Goal: Information Seeking & Learning: Learn about a topic

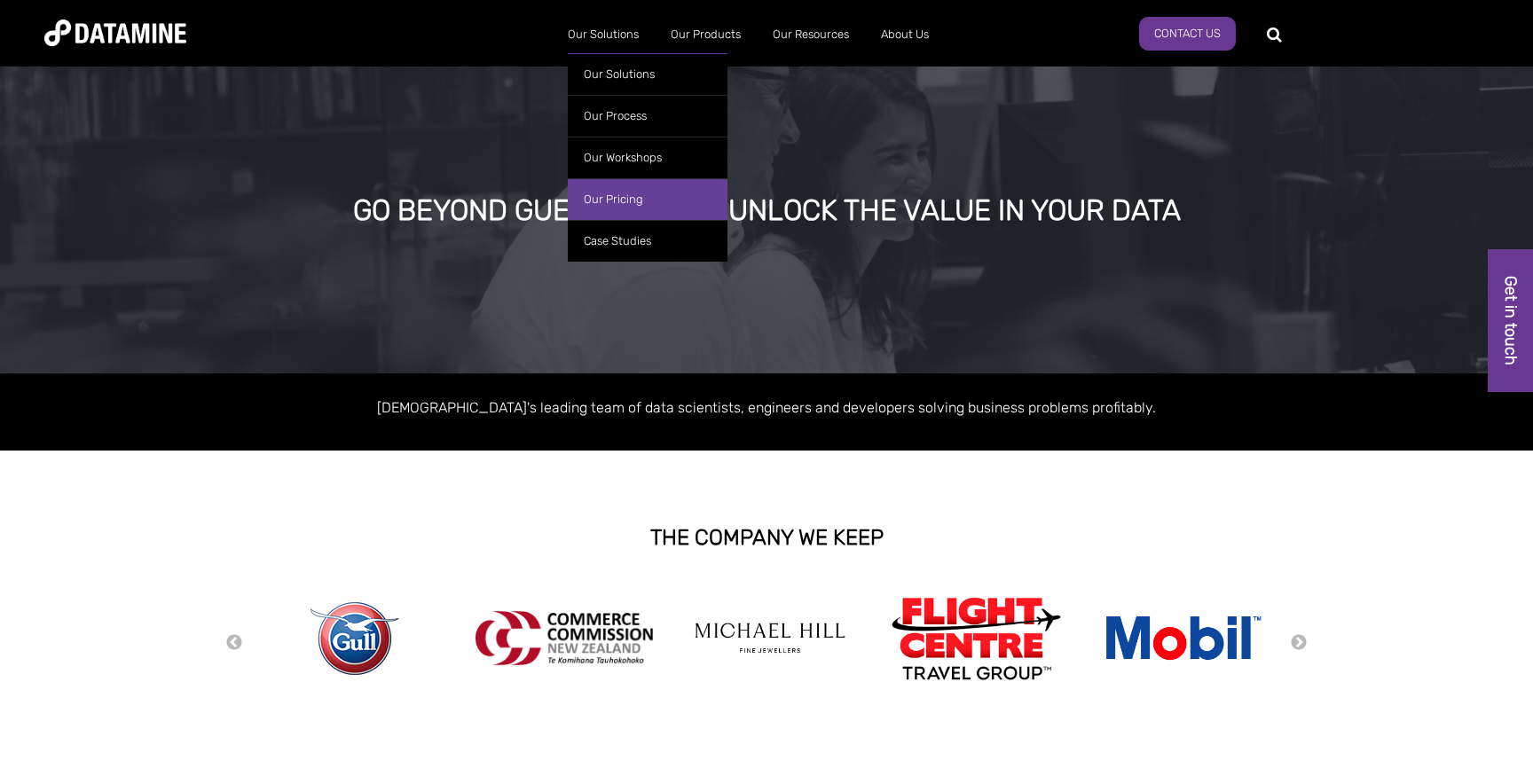
click at [619, 194] on link "Our Pricing" at bounding box center [647, 199] width 159 height 42
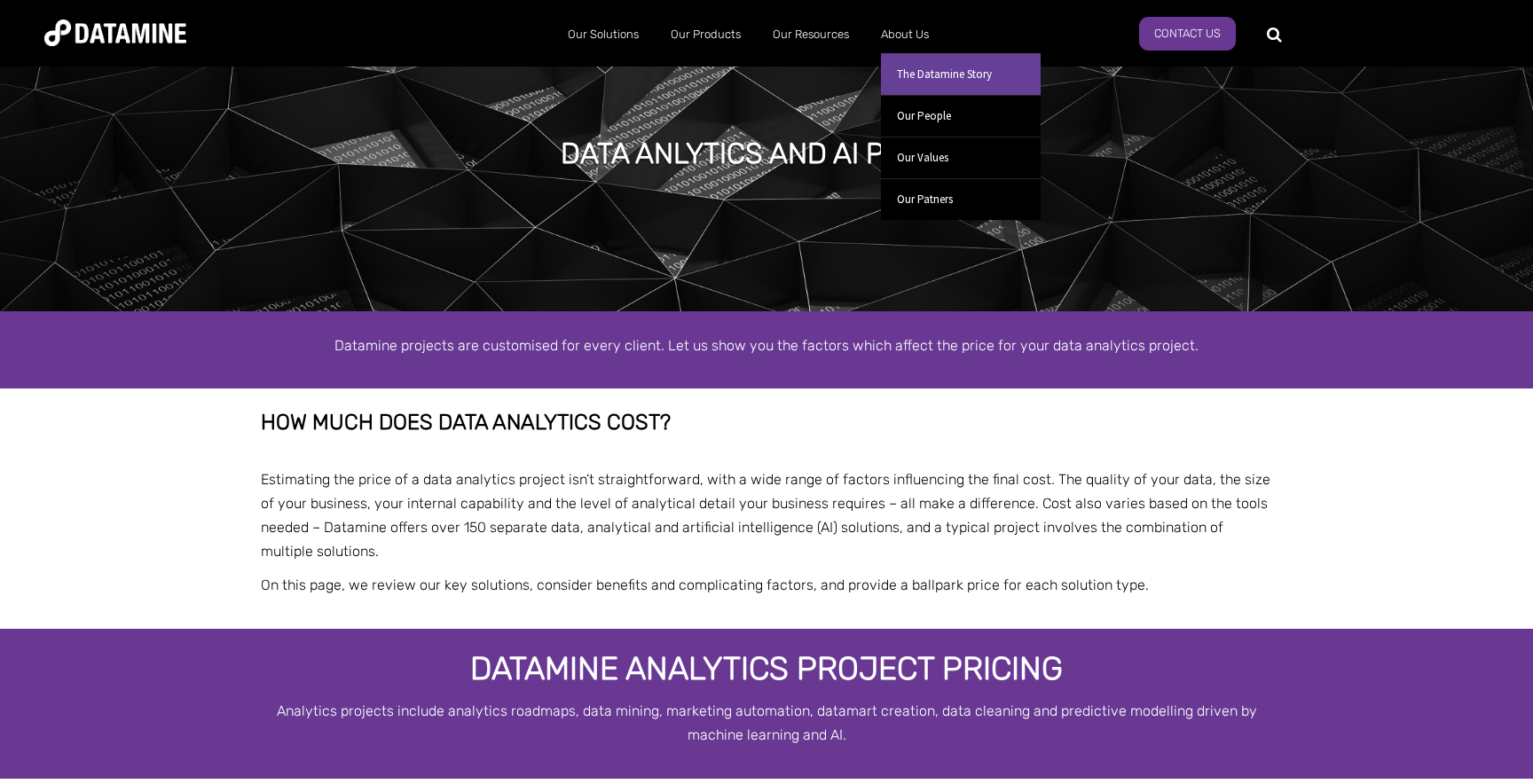
click at [911, 68] on link "The Datamine Story" at bounding box center [960, 74] width 159 height 42
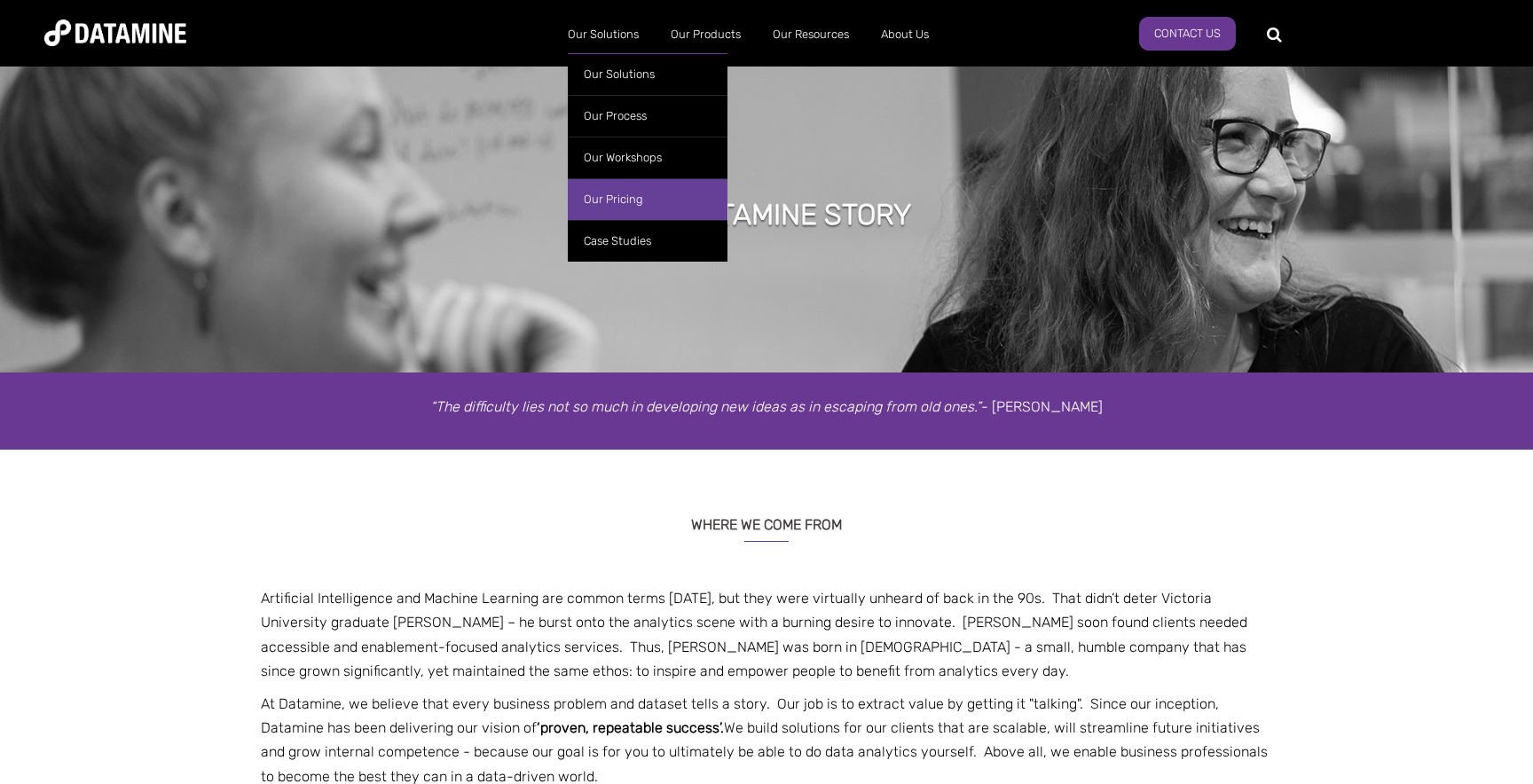
click at [614, 201] on link "Our Pricing" at bounding box center [647, 199] width 159 height 42
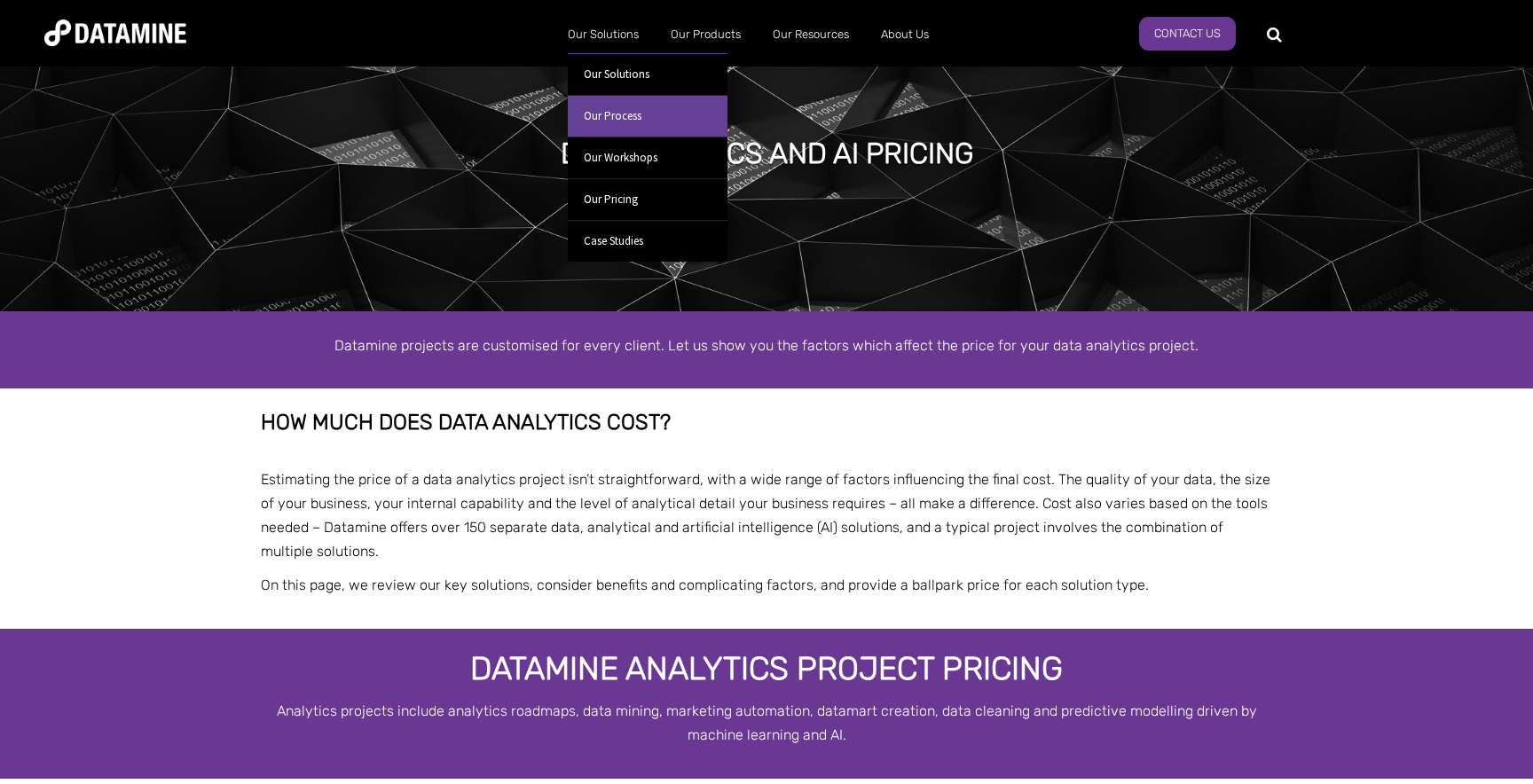
click at [614, 114] on link "Our Process" at bounding box center [647, 116] width 159 height 42
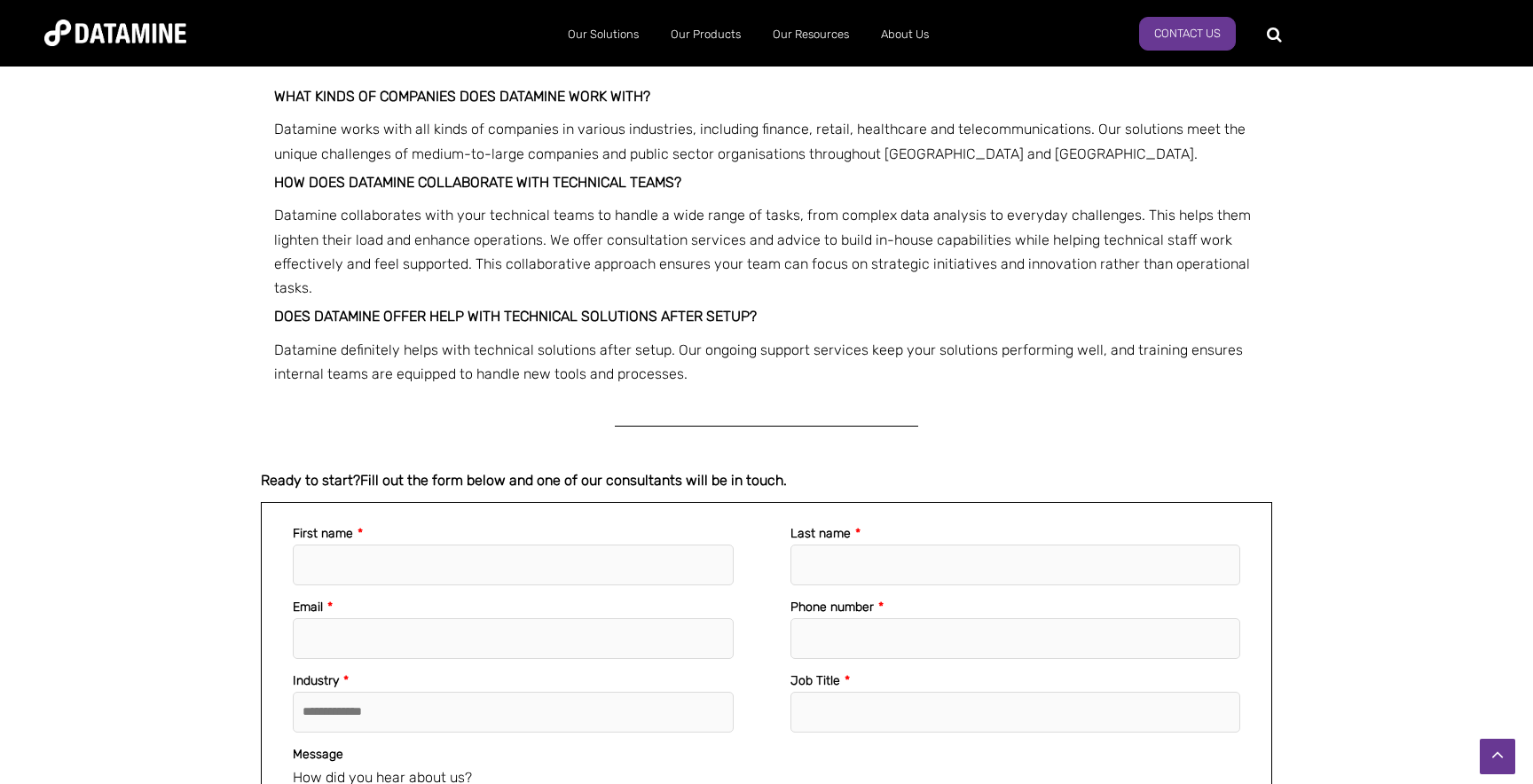
scroll to position [3336, 0]
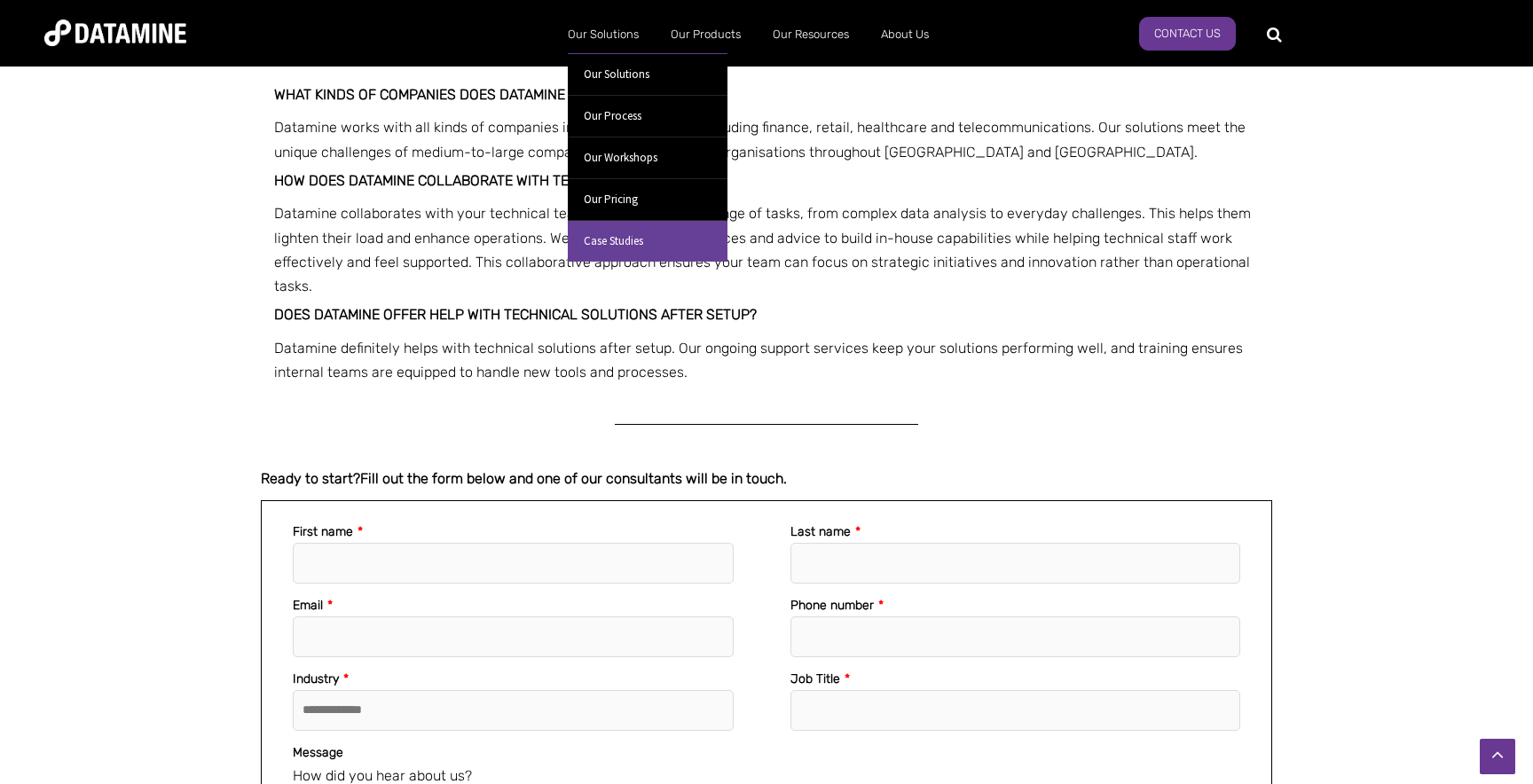
click at [642, 238] on link "Case Studies" at bounding box center [647, 241] width 159 height 42
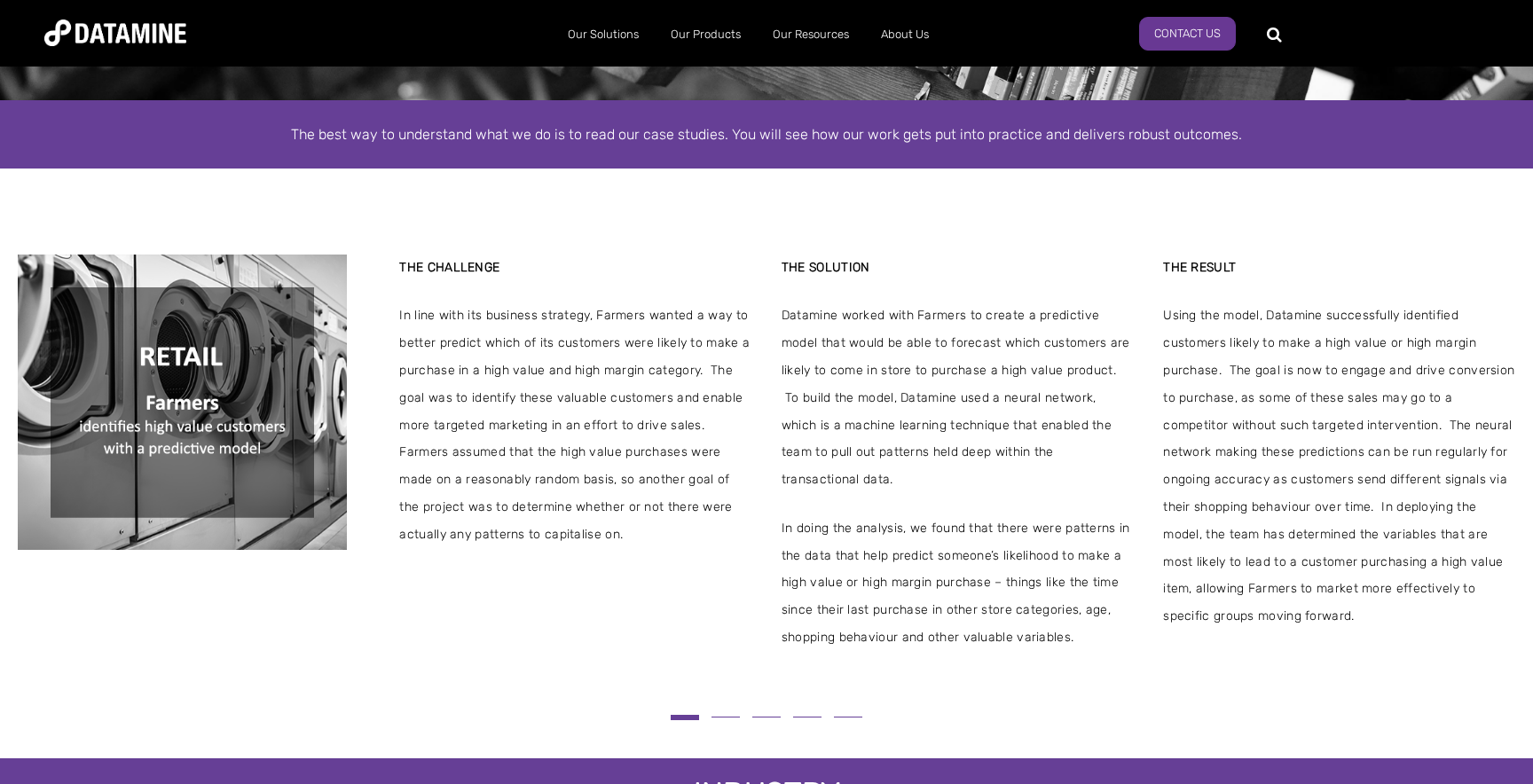
scroll to position [273, 0]
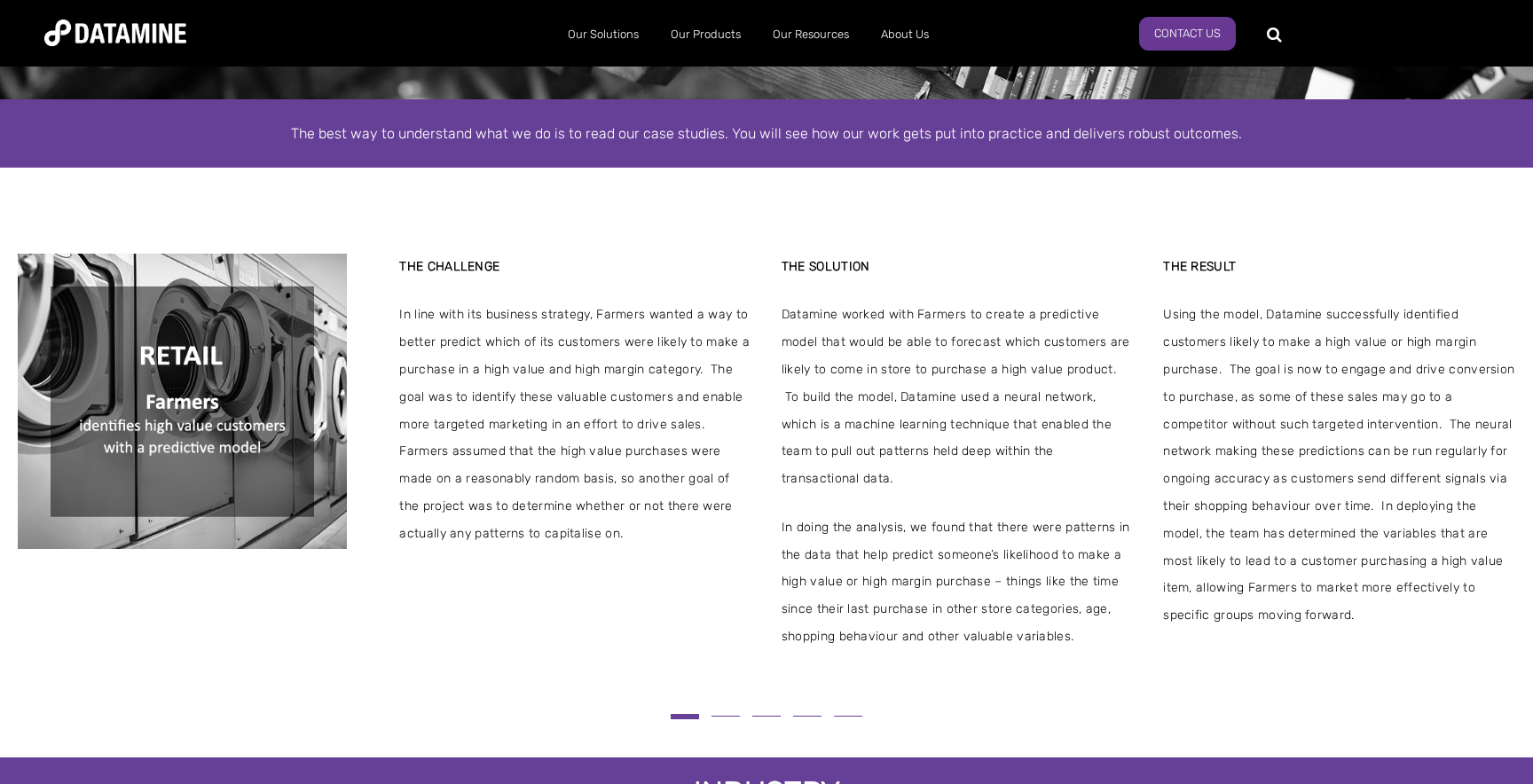
drag, startPoint x: 994, startPoint y: 398, endPoint x: 568, endPoint y: 401, distance: 426.0
click at [781, 401] on span "Datamine worked with Farmers to create a predictive model that would be able to…" at bounding box center [958, 398] width 352 height 192
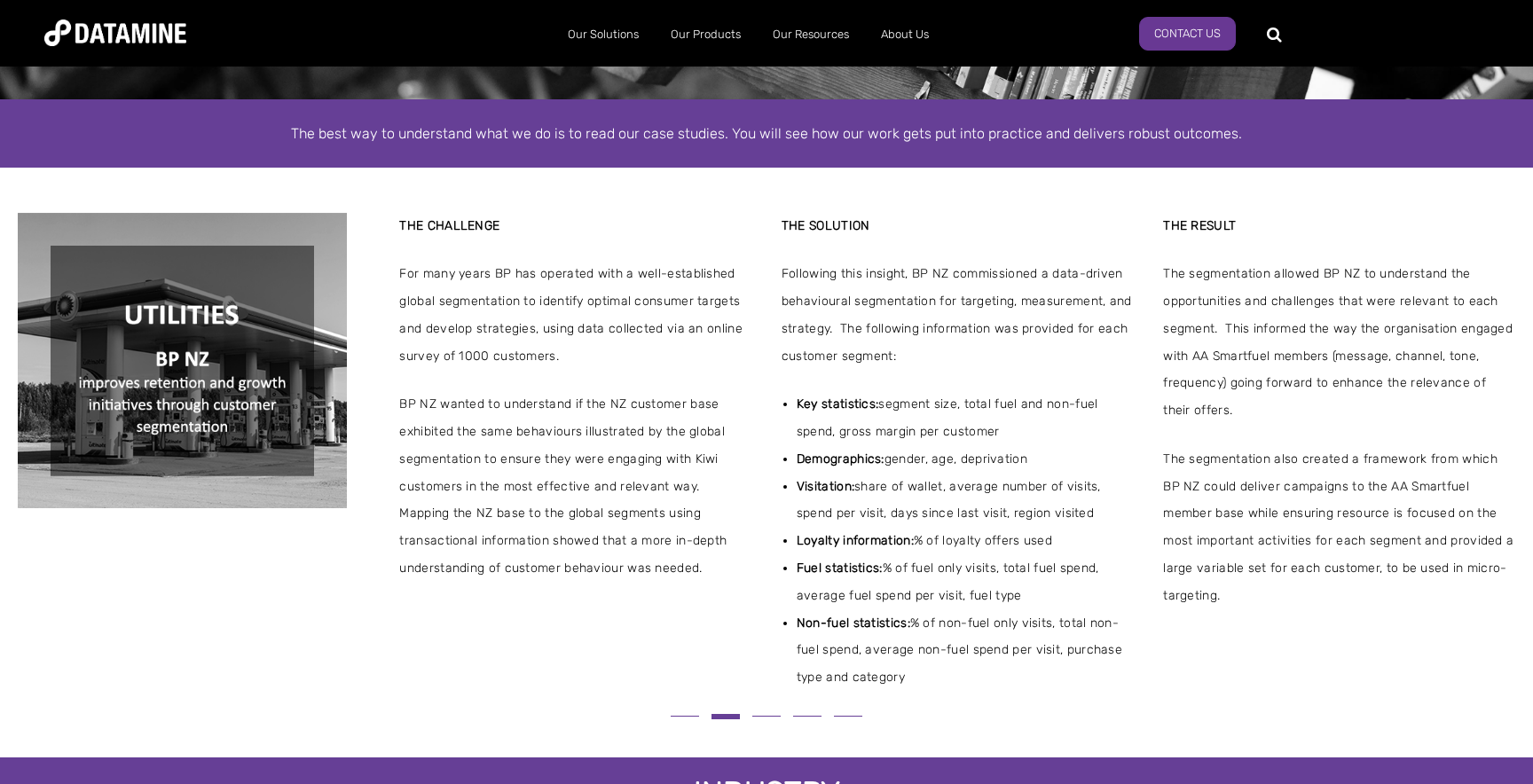
drag, startPoint x: 762, startPoint y: 383, endPoint x: 340, endPoint y: 379, distance: 422.0
click at [363, 382] on div "THE CHALLENGE For many years BP has operated with a well-established global seg…" at bounding box center [766, 452] width 1498 height 479
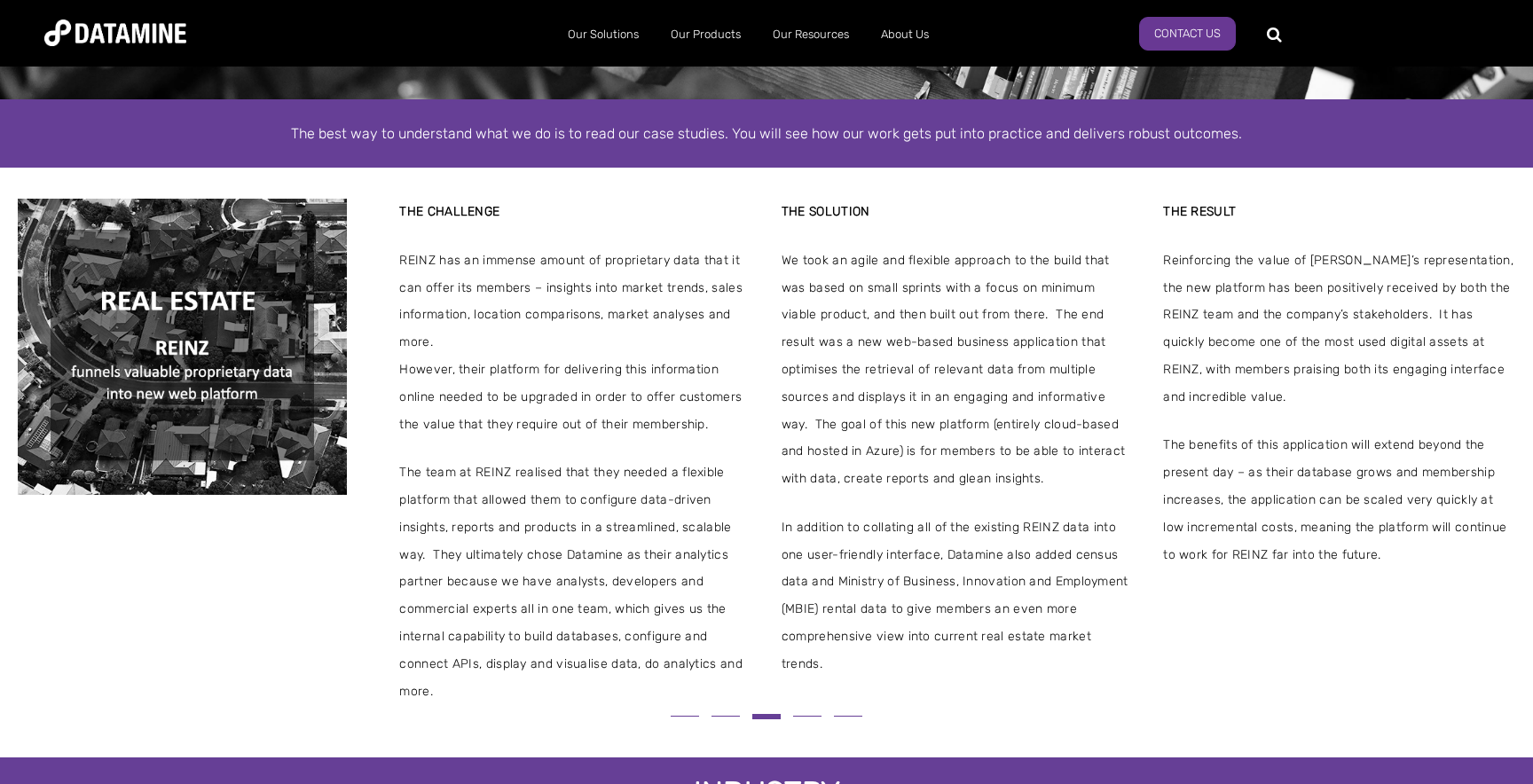
drag, startPoint x: 768, startPoint y: 391, endPoint x: 401, endPoint y: 391, distance: 367.0
click at [408, 391] on div "THE CHALLENGE REINZ has an immense amount of proprietary data that it can offer…" at bounding box center [766, 451] width 1498 height 506
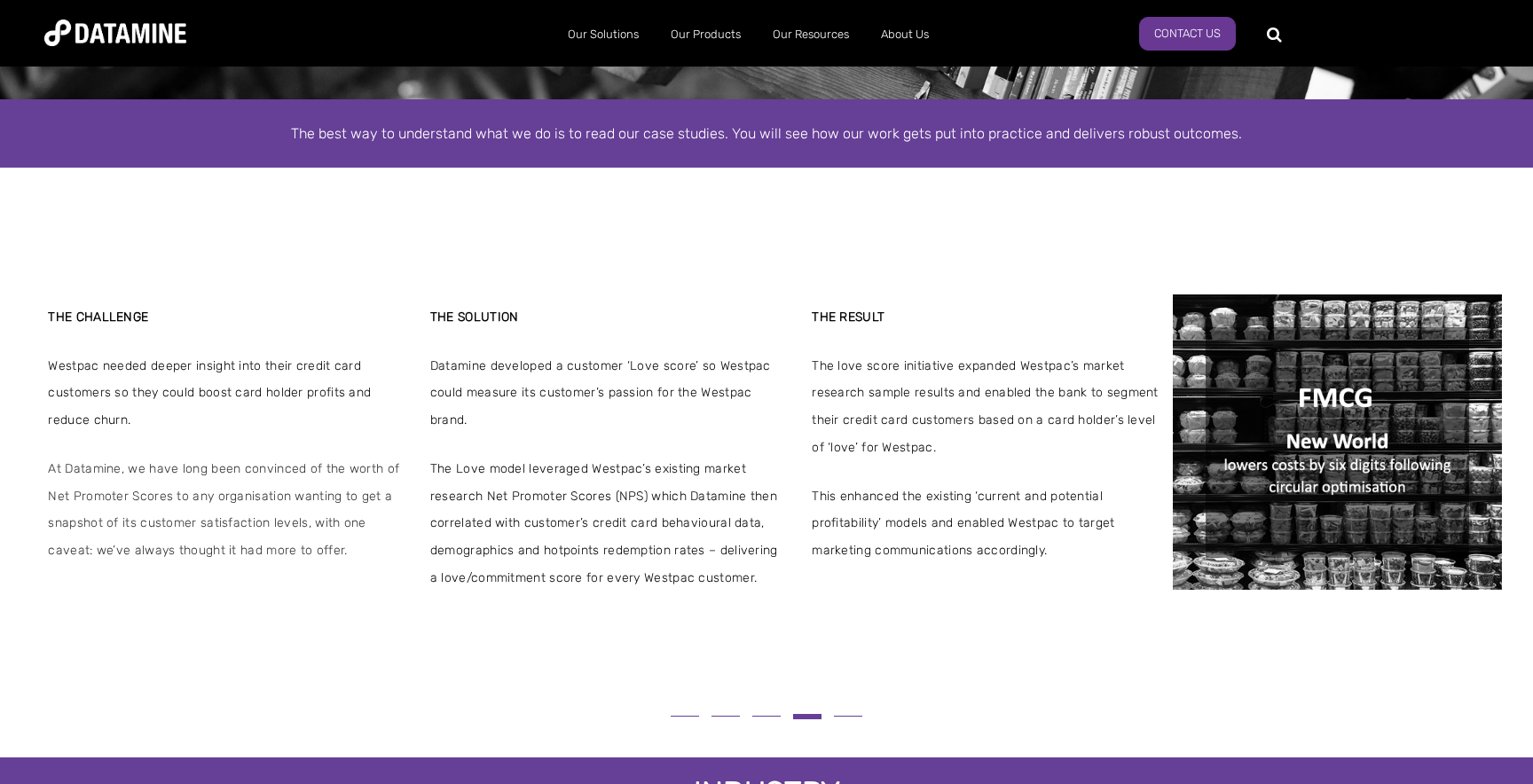
drag, startPoint x: 977, startPoint y: 402, endPoint x: 593, endPoint y: 402, distance: 384.0
click at [608, 402] on span "Datamine developed a customer ‘Love score’ so Westpac could measure its custome…" at bounding box center [606, 394] width 352 height 82
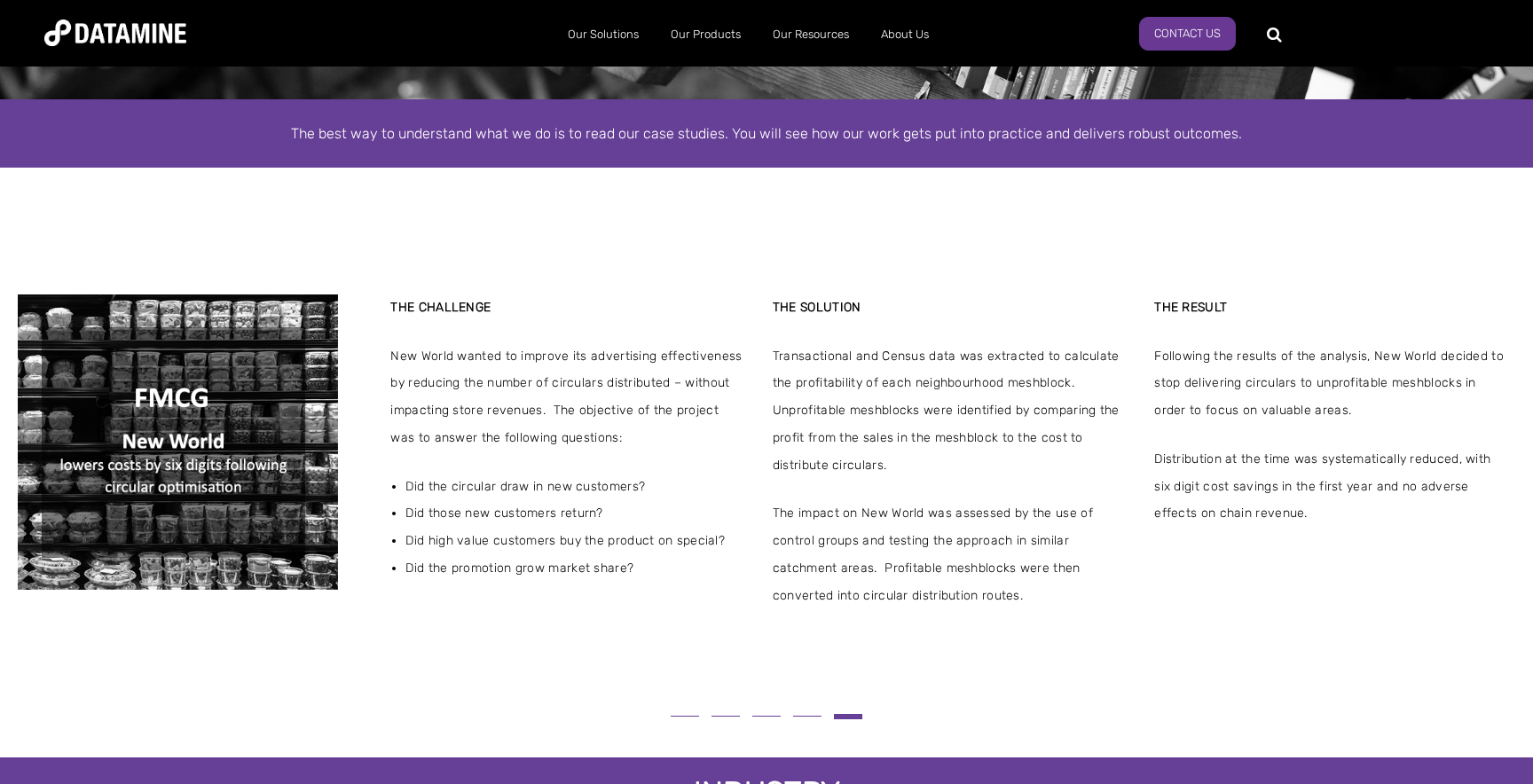
drag, startPoint x: 974, startPoint y: 398, endPoint x: 582, endPoint y: 412, distance: 392.2
click at [773, 412] on span "Transactional and Census data was extracted to calculate the profitability of e…" at bounding box center [949, 411] width 352 height 137
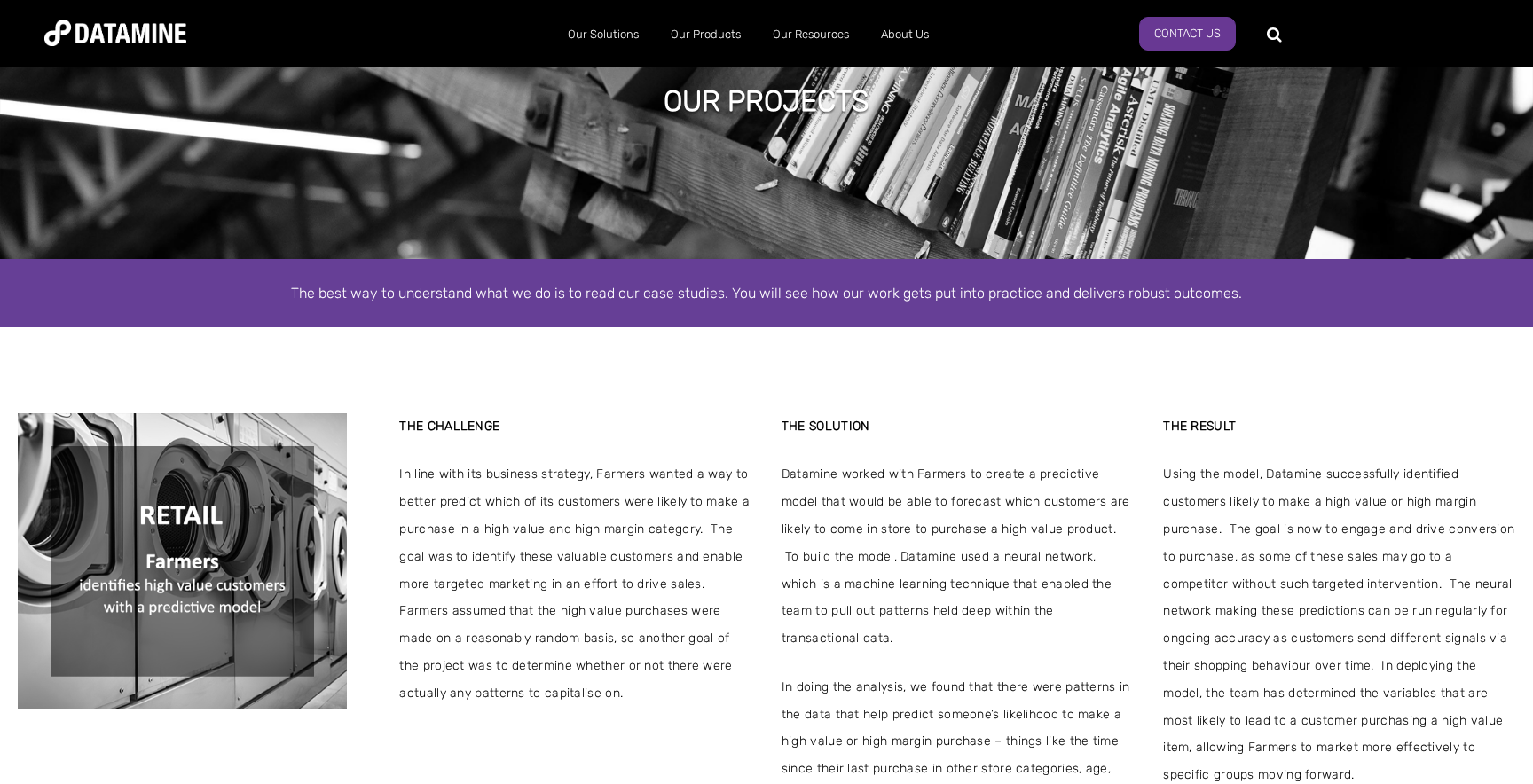
scroll to position [0, 0]
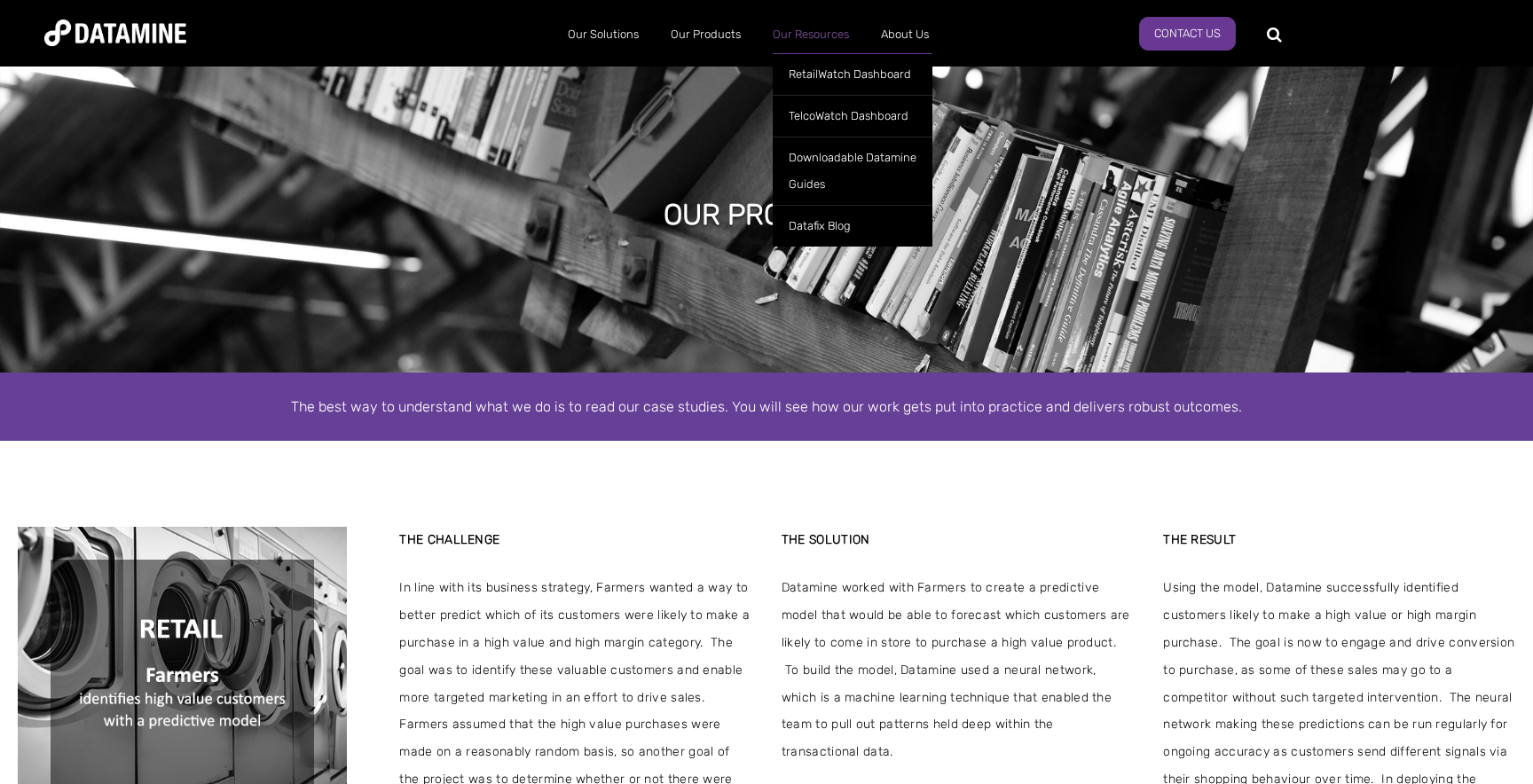
click at [829, 40] on link "Our Resources" at bounding box center [811, 34] width 108 height 46
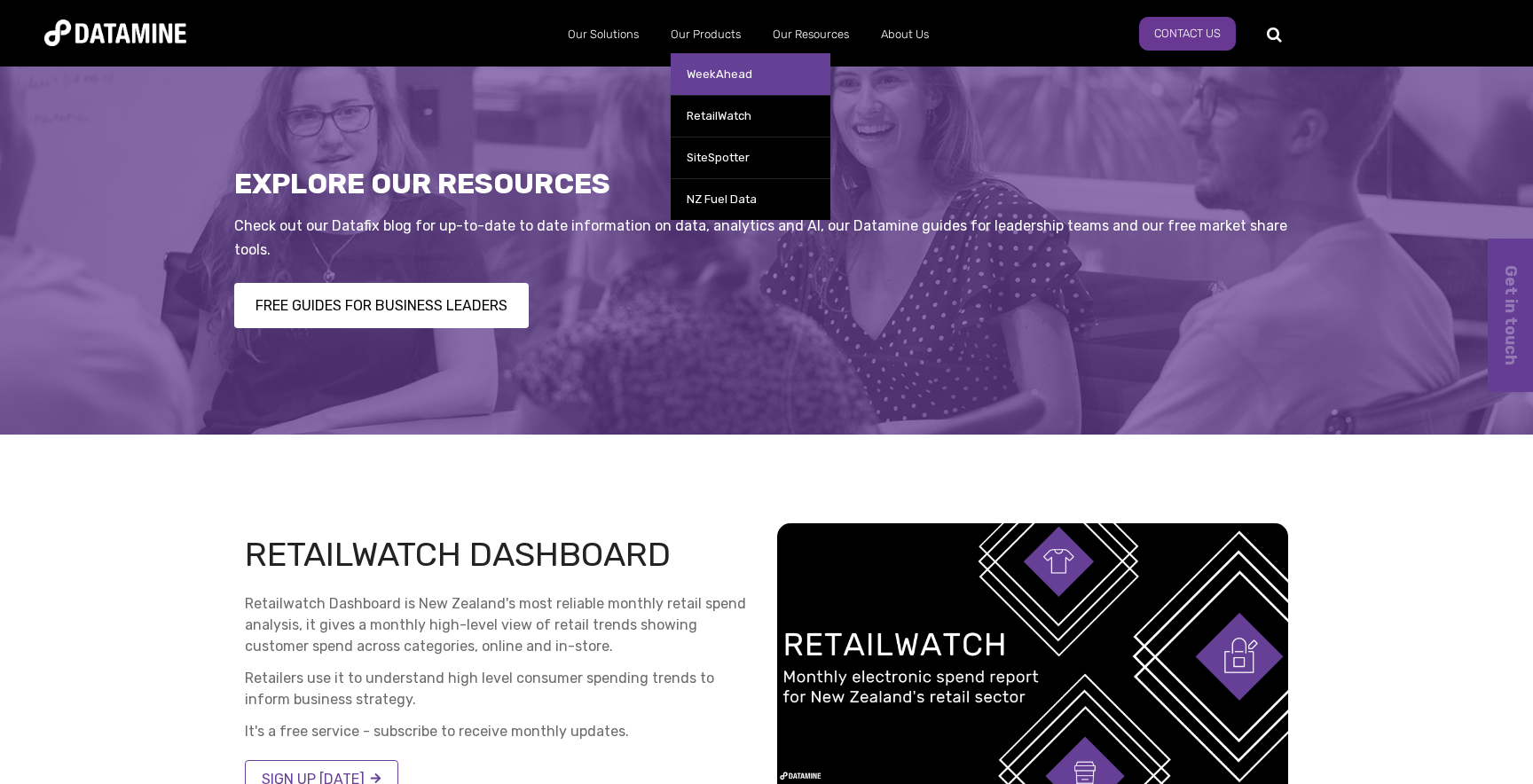
click at [752, 76] on link "WeekAhead" at bounding box center [750, 74] width 159 height 42
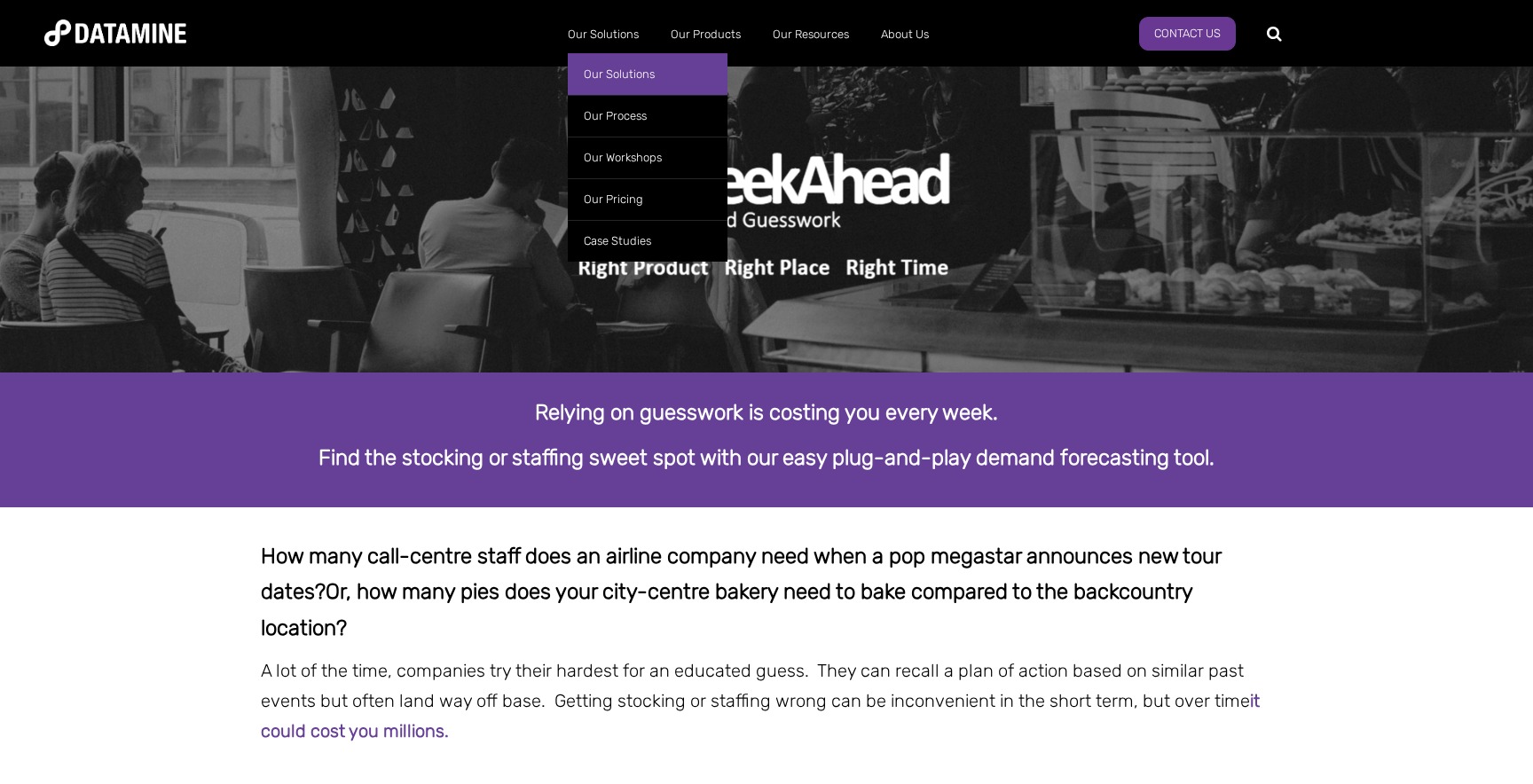
click at [601, 74] on link "Our Solutions" at bounding box center [647, 74] width 159 height 42
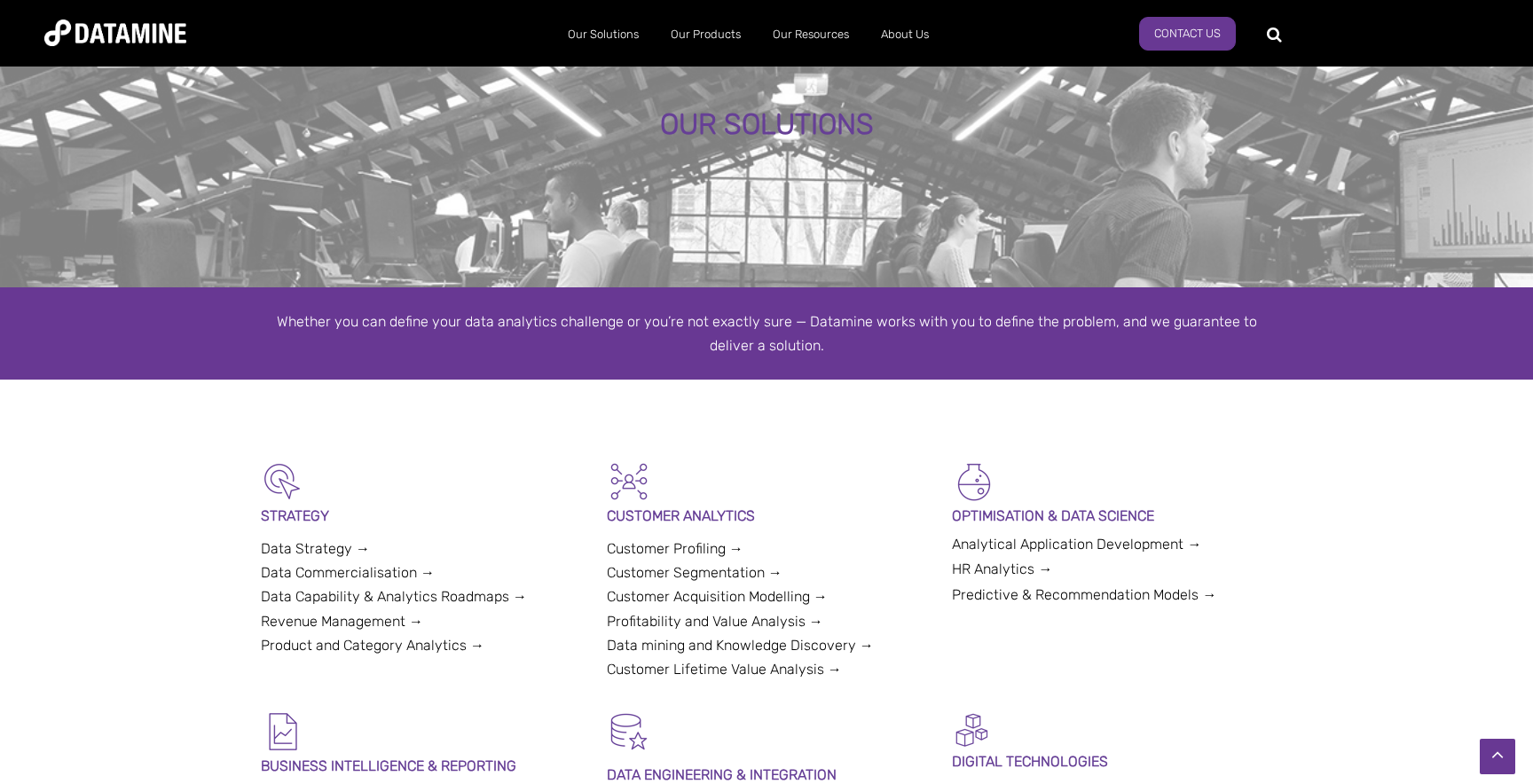
scroll to position [62, 0]
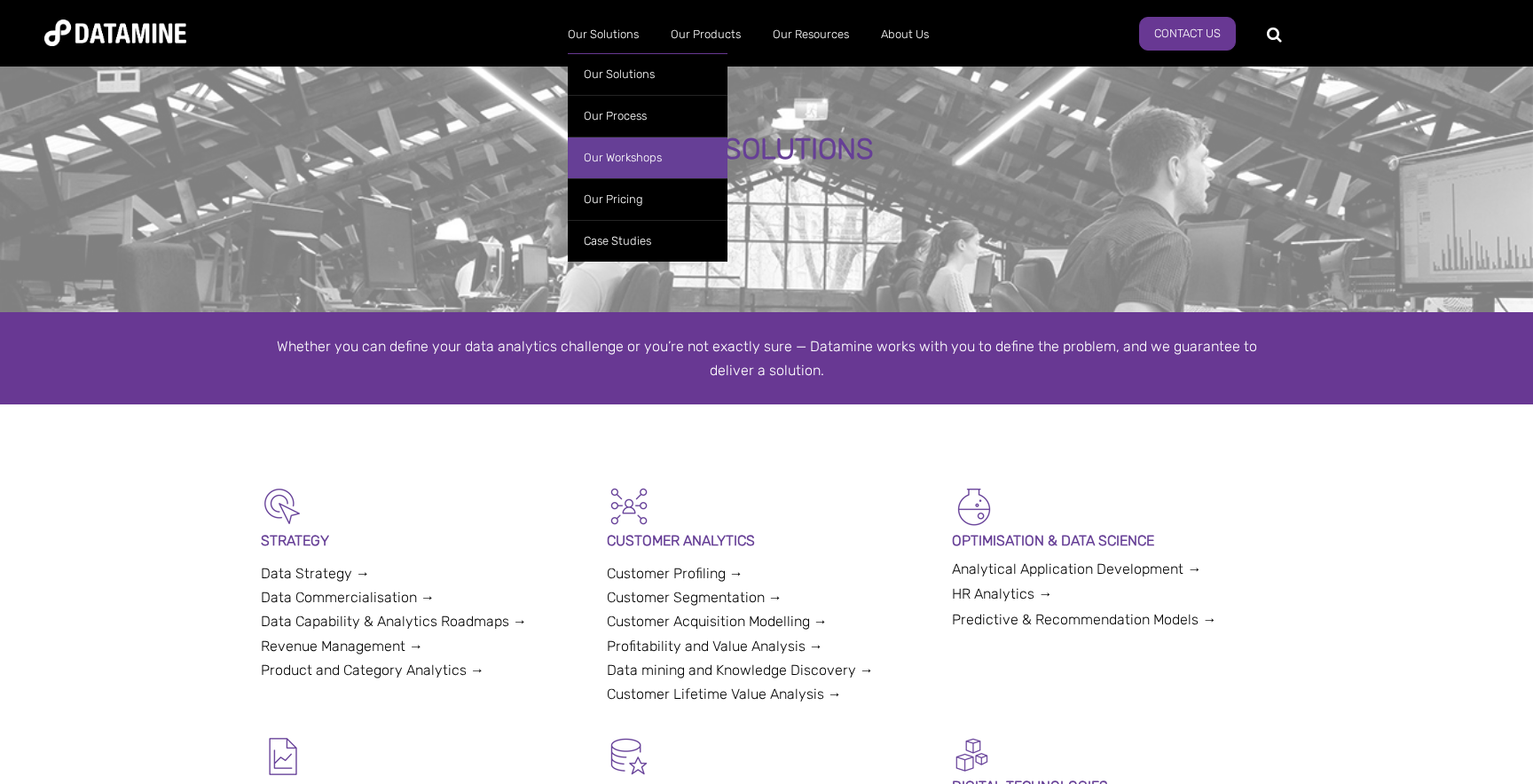
click at [642, 160] on link "Our Workshops" at bounding box center [647, 158] width 159 height 42
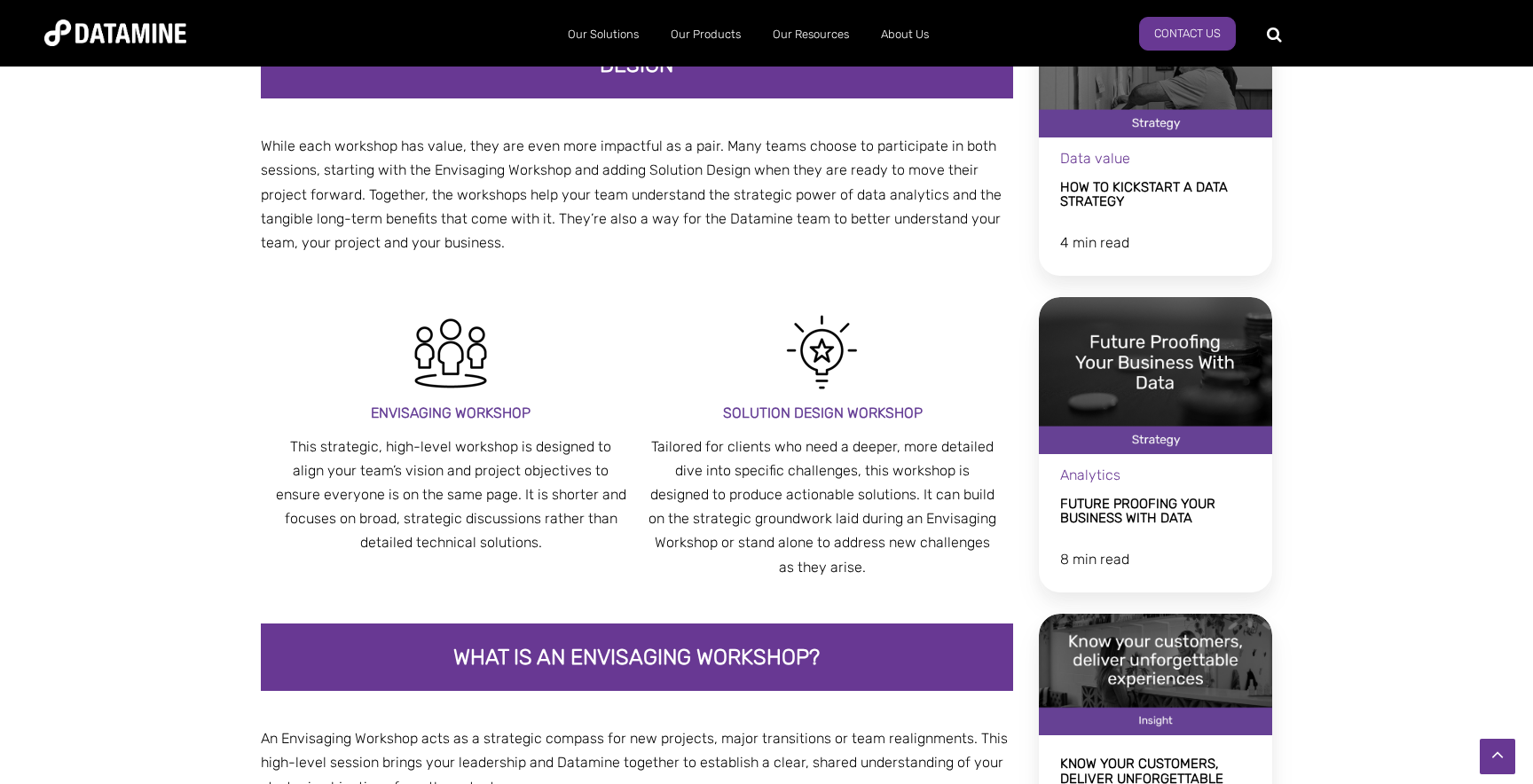
scroll to position [705, 0]
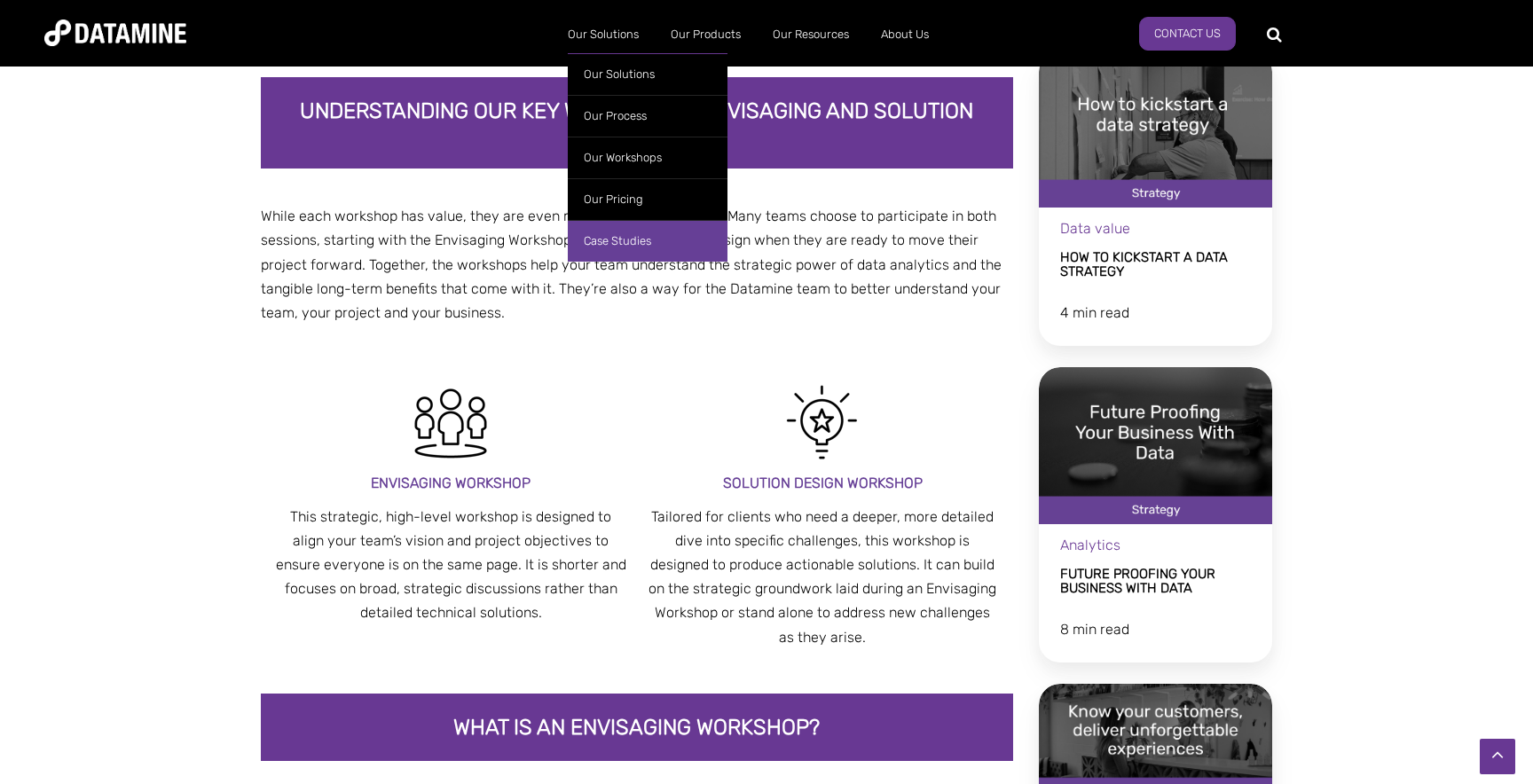
click at [620, 237] on link "Case Studies" at bounding box center [647, 241] width 159 height 42
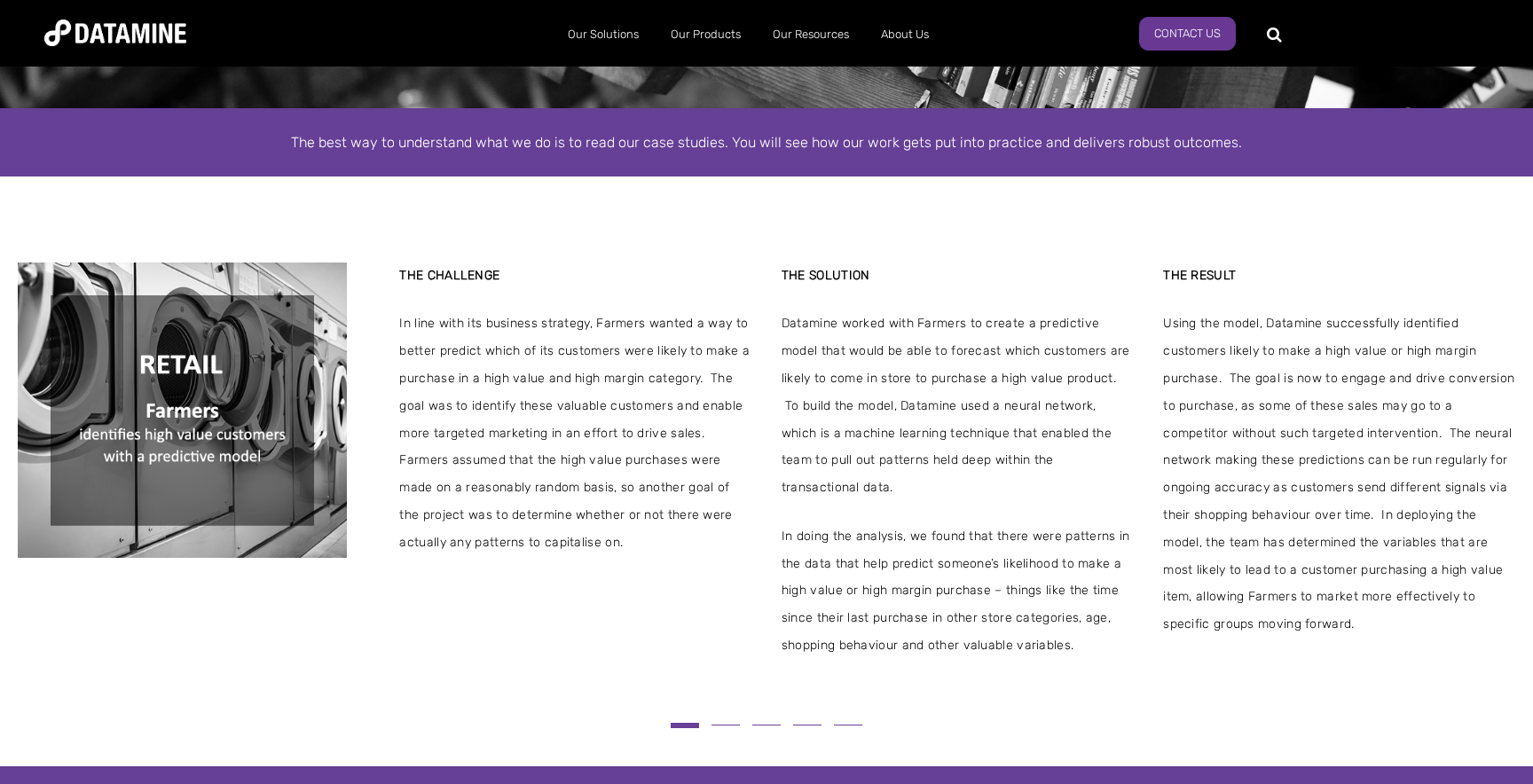
scroll to position [267, 0]
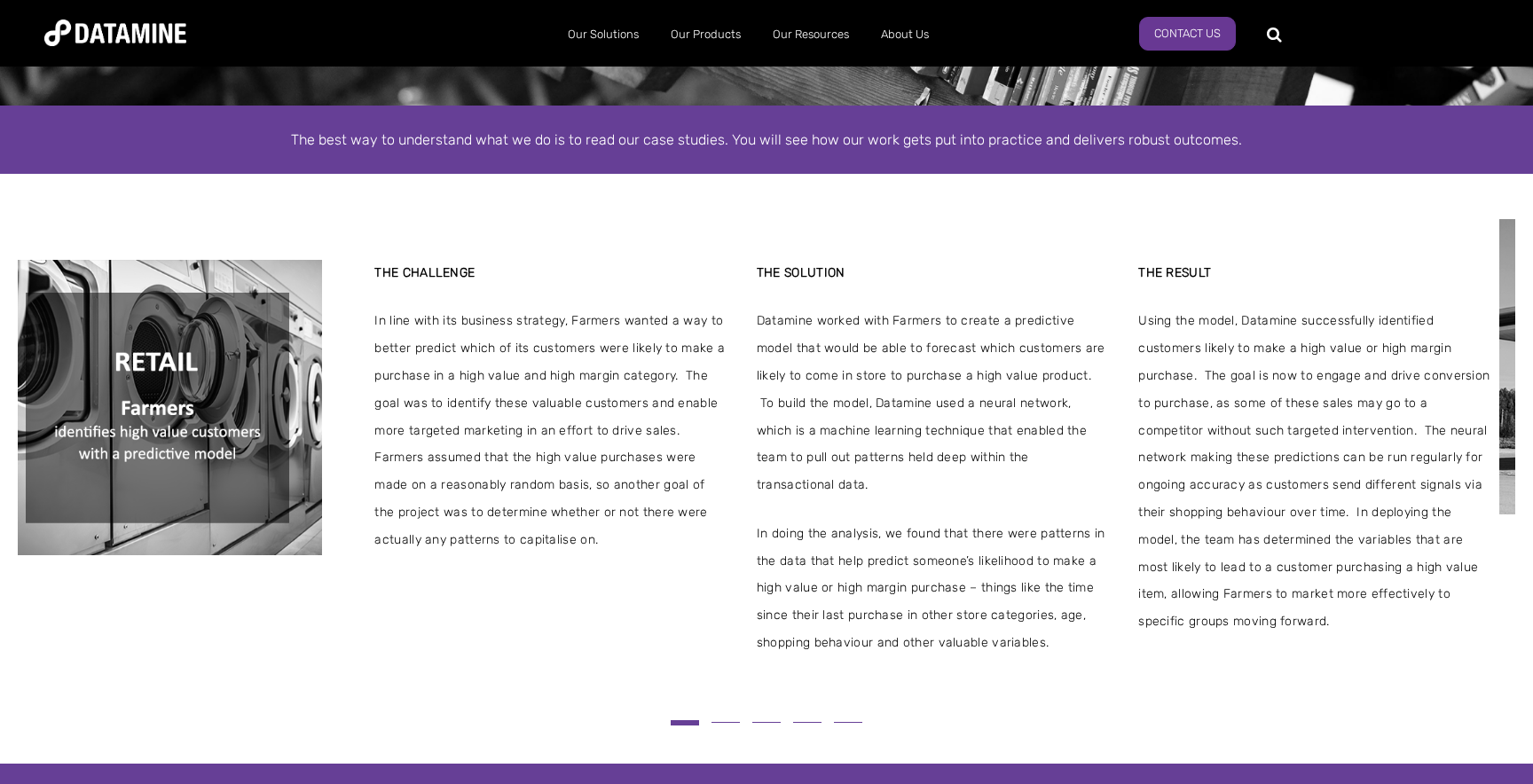
drag, startPoint x: 924, startPoint y: 325, endPoint x: 900, endPoint y: 325, distance: 24.0
click at [900, 325] on span "Datamine worked with Farmers to create a predictive model that would be able to…" at bounding box center [933, 404] width 352 height 192
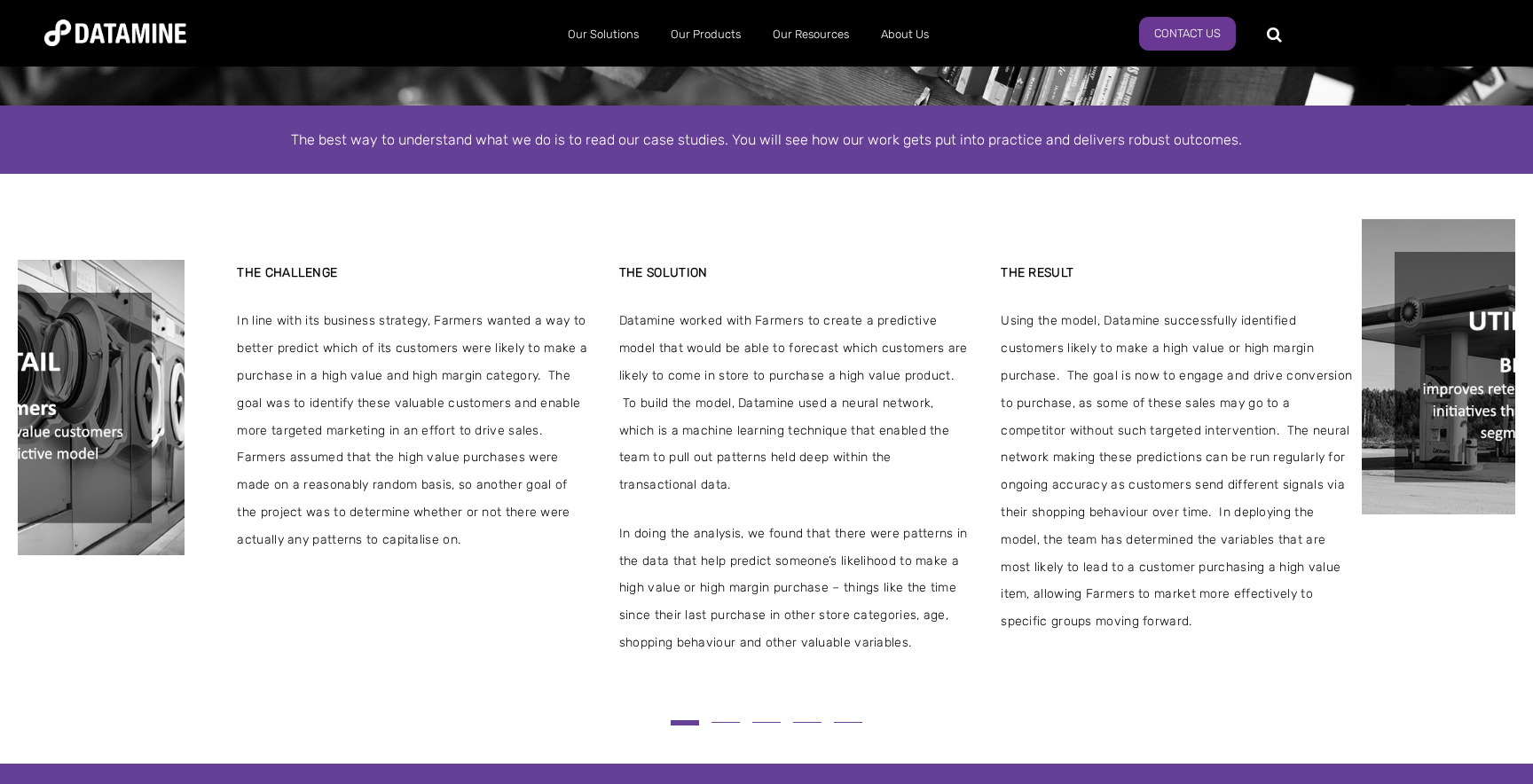
drag, startPoint x: 904, startPoint y: 325, endPoint x: 645, endPoint y: 372, distance: 263.2
click at [645, 372] on span "Datamine worked with Farmers to create a predictive model that would be able to…" at bounding box center [795, 404] width 352 height 192
